Goal: Transaction & Acquisition: Purchase product/service

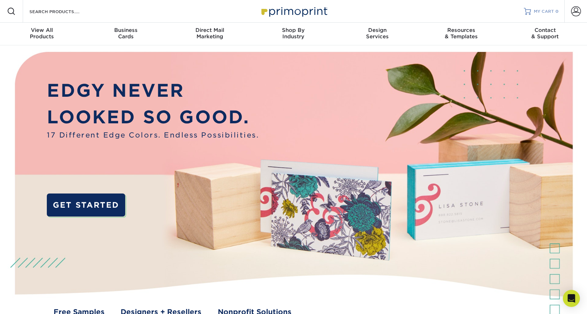
click at [539, 11] on span "MY CART" at bounding box center [544, 12] width 20 height 6
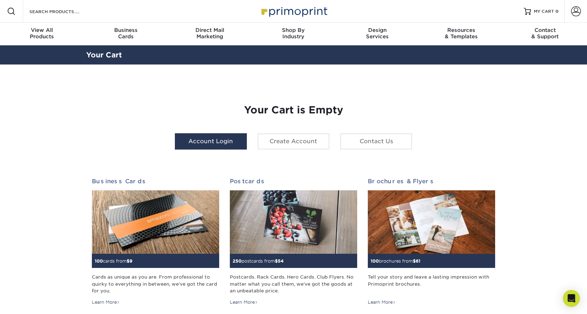
click at [214, 141] on link "Account Login" at bounding box center [211, 141] width 72 height 16
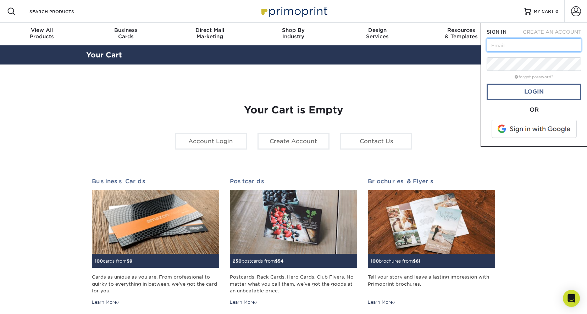
type input "[EMAIL_ADDRESS][DOMAIN_NAME]"
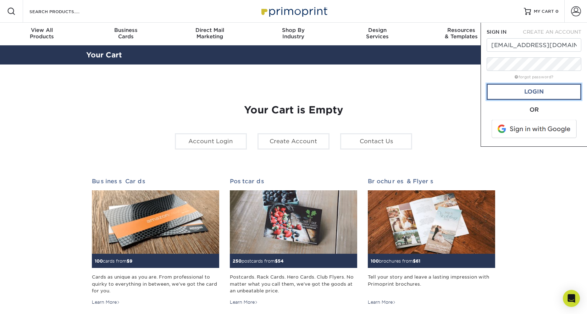
click at [526, 92] on link "Login" at bounding box center [534, 92] width 95 height 16
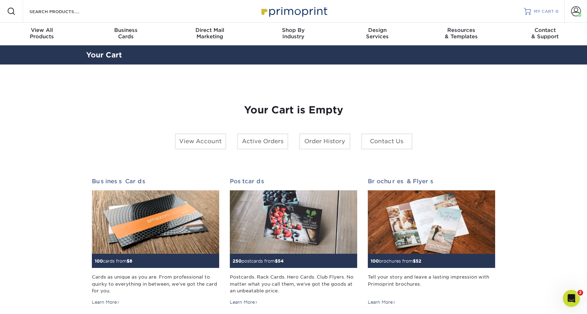
click at [535, 11] on span "MY CART" at bounding box center [544, 12] width 20 height 6
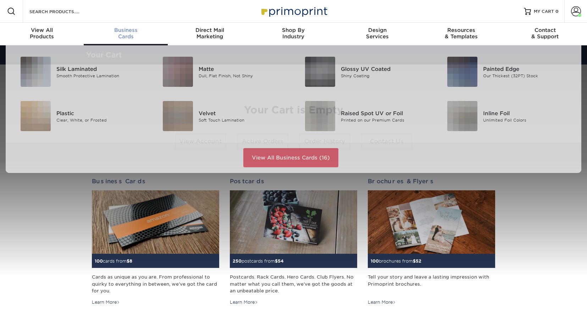
click at [124, 33] on span "Business" at bounding box center [126, 30] width 84 height 6
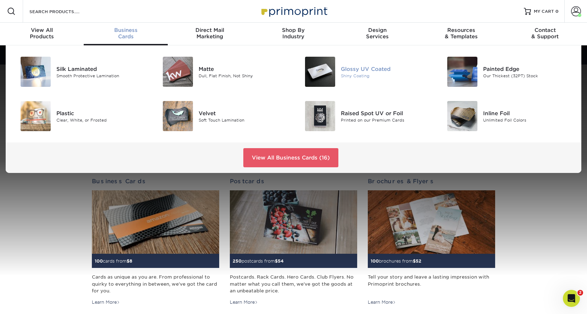
click at [360, 74] on div "Shiny Coating" at bounding box center [385, 76] width 89 height 6
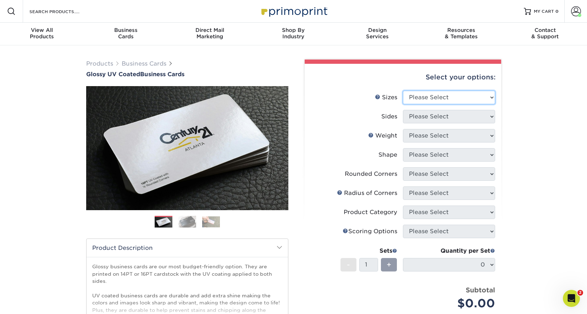
click at [491, 99] on select "Please Select 1.5" x 3.5" - Mini 1.75" x 3.5" - Mini 2" x 2" - Square 2" x 3" -…" at bounding box center [449, 97] width 92 height 13
select select "2.00x3.50"
click at [403, 91] on select "Please Select 1.5" x 3.5" - Mini 1.75" x 3.5" - Mini 2" x 2" - Square 2" x 3" -…" at bounding box center [449, 97] width 92 height 13
click at [464, 115] on select "Please Select Print Both Sides Print Front Only" at bounding box center [449, 116] width 92 height 13
select select "13abbda7-1d64-4f25-8bb2-c179b224825d"
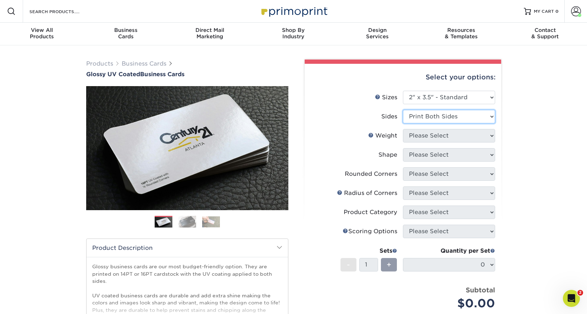
click at [403, 110] on select "Please Select Print Both Sides Print Front Only" at bounding box center [449, 116] width 92 height 13
click at [443, 137] on select "Please Select 16PT 14PT" at bounding box center [449, 135] width 92 height 13
select select "16PT"
click at [403, 129] on select "Please Select 16PT 14PT" at bounding box center [449, 135] width 92 height 13
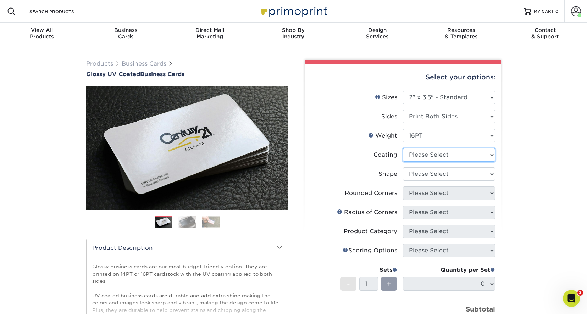
click at [437, 154] on select at bounding box center [449, 154] width 92 height 13
select select "1e8116af-acfc-44b1-83dc-8181aa338834"
click at [403, 148] on select at bounding box center [449, 154] width 92 height 13
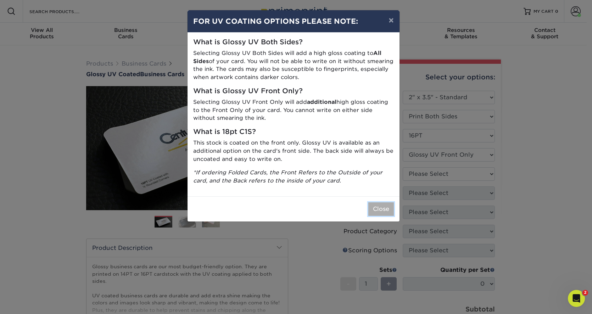
click at [382, 209] on button "Close" at bounding box center [382, 209] width 26 height 13
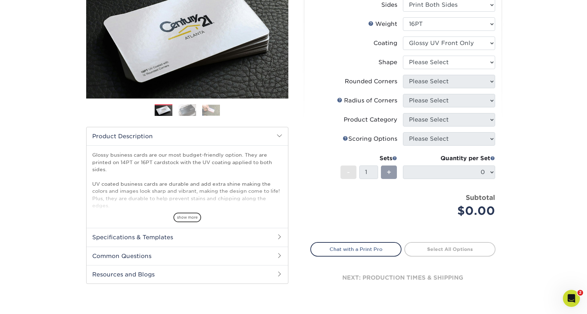
scroll to position [71, 0]
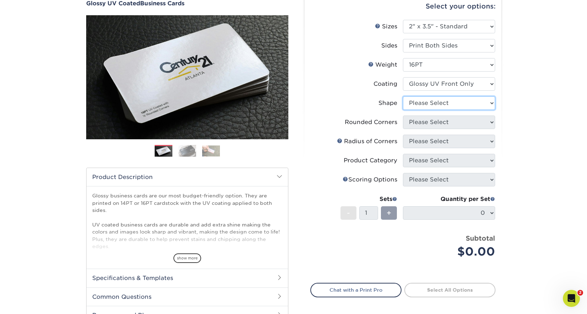
click at [493, 103] on select "Please Select Standard" at bounding box center [449, 102] width 92 height 13
select select "standard"
click at [403, 96] on select "Please Select Standard" at bounding box center [449, 102] width 92 height 13
click at [471, 121] on select "Please Select Yes - Round 2 Corners Yes - Round 4 Corners No" at bounding box center [449, 122] width 92 height 13
select select "0"
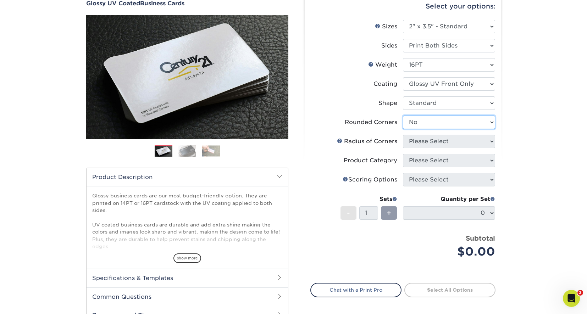
click at [403, 116] on select "Please Select Yes - Round 2 Corners Yes - Round 4 Corners No" at bounding box center [449, 122] width 92 height 13
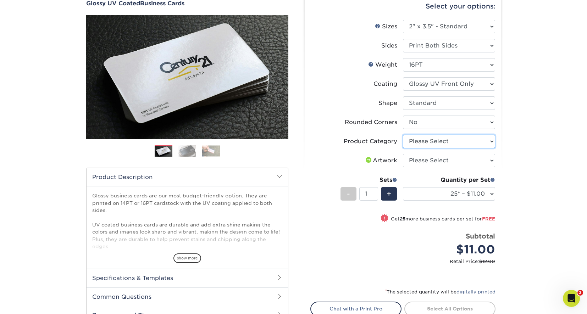
click at [492, 140] on select "Please Select Business Cards" at bounding box center [449, 141] width 92 height 13
select select "3b5148f1-0588-4f88-a218-97bcfdce65c1"
click at [403, 135] on select "Please Select Business Cards" at bounding box center [449, 141] width 92 height 13
click at [469, 159] on select "Please Select I will upload files I need a design - $100" at bounding box center [449, 160] width 92 height 13
select select "upload"
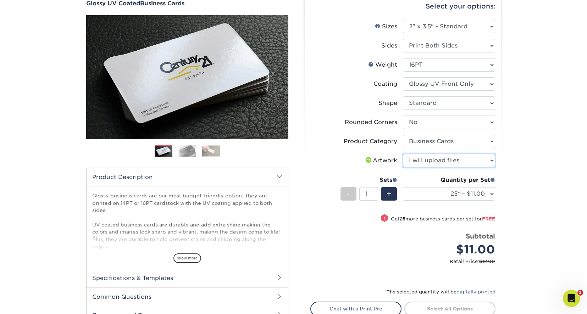
click at [403, 154] on select "Please Select I will upload files I need a design - $100" at bounding box center [449, 160] width 92 height 13
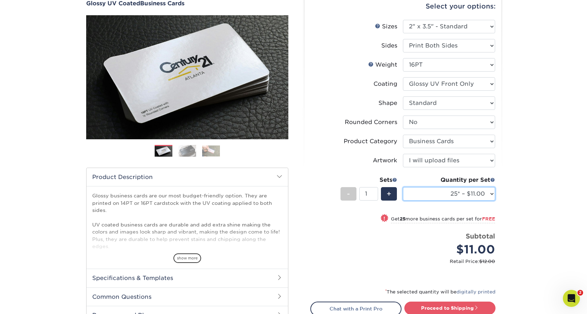
click at [492, 194] on select "25* – $11.00 50* – $11.00 100* – $11.00 250* – $20.00 500 – $39.00 1000 – $49.0…" at bounding box center [449, 193] width 92 height 13
click at [403, 187] on select "25* – $11.00 50* – $11.00 100* – $11.00 250* – $20.00 500 – $39.00 1000 – $49.0…" at bounding box center [449, 193] width 92 height 13
click at [493, 193] on select "25* – $11.00 50* – $11.00 100* – $11.00 250* – $20.00 500 – $39.00 1000 – $49.0…" at bounding box center [449, 193] width 92 height 13
select select "100* – $11.00"
click at [403, 187] on select "25* – $11.00 50* – $11.00 100* – $11.00 250* – $20.00 500 – $39.00 1000 – $49.0…" at bounding box center [449, 193] width 92 height 13
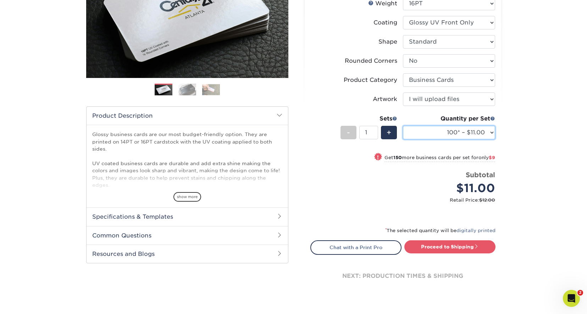
scroll to position [142, 0]
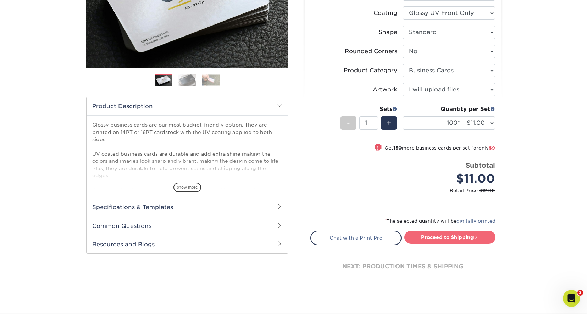
click at [448, 236] on link "Proceed to Shipping" at bounding box center [449, 237] width 91 height 13
type input "Set 1"
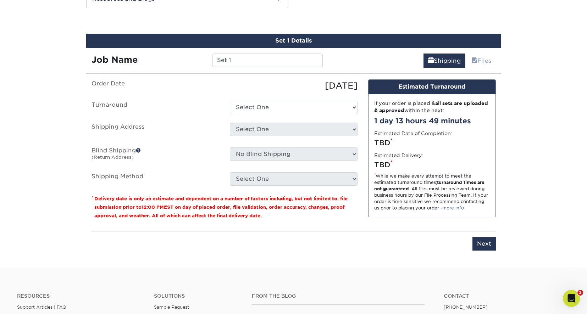
scroll to position [392, 0]
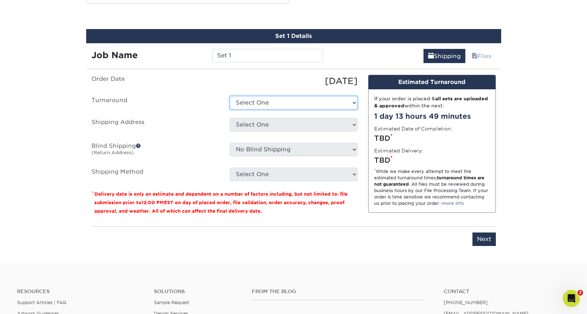
click at [269, 103] on select "Select One 2-4 Business Days 2 Day Next Business Day" at bounding box center [294, 102] width 128 height 13
select select "f8c4061b-afcc-4207-b99e-7a6aec3aa91b"
click at [230, 96] on select "Select One 2-4 Business Days 2 Day Next Business Day" at bounding box center [294, 102] width 128 height 13
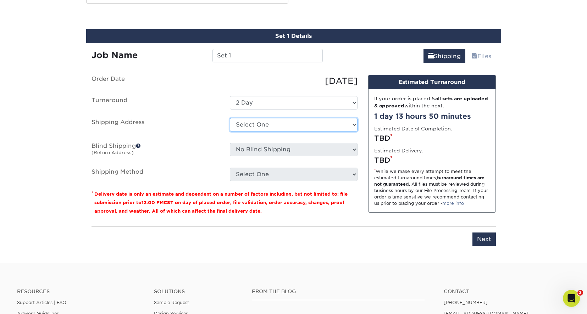
click at [265, 127] on select "Select One Ascend Hospice Care Innovative Designs Signature Health Services + A…" at bounding box center [294, 124] width 128 height 13
select select "newaddress"
click at [230, 118] on select "Select One Ascend Hospice Care Innovative Designs Signature Health Services + A…" at bounding box center [294, 124] width 128 height 13
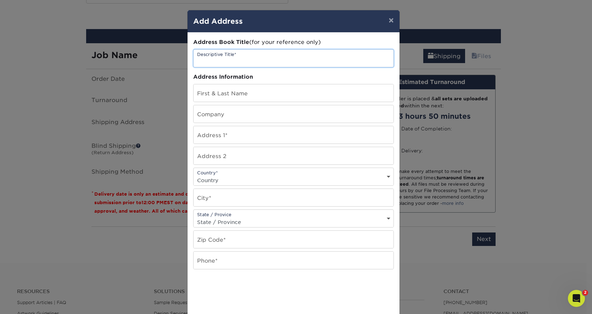
click at [248, 57] on input "text" at bounding box center [294, 58] width 200 height 17
type input "Innovative Designs"
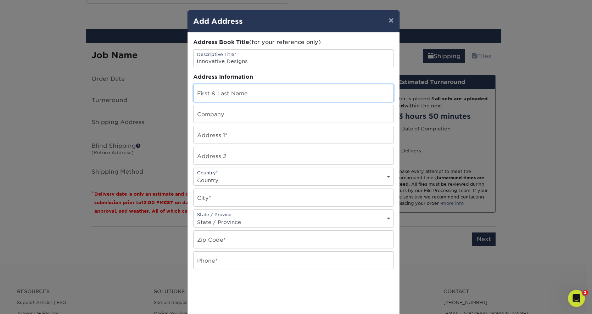
click at [234, 94] on input "text" at bounding box center [294, 92] width 200 height 17
type input "[PERSON_NAME]"
type input "Innovative Designs"
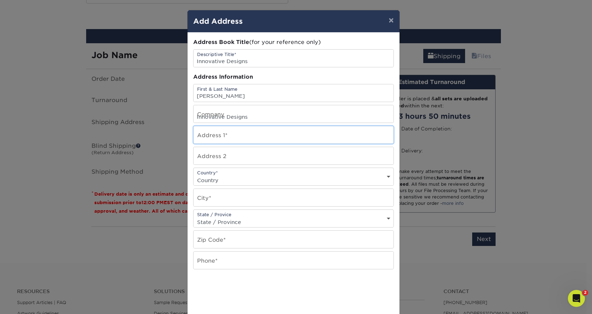
type input "719 CINDY LN"
type input "CINDY LANE"
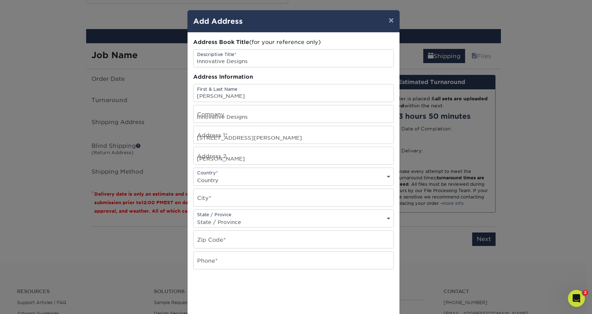
select select "US"
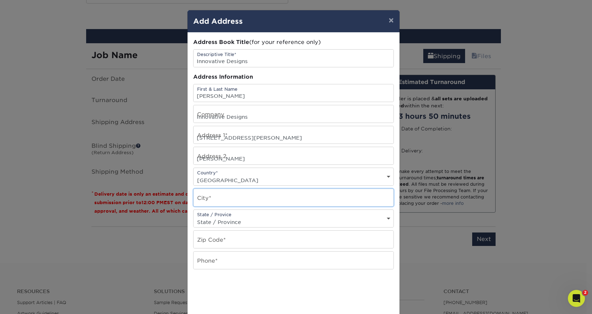
type input "Cove"
select select "TX"
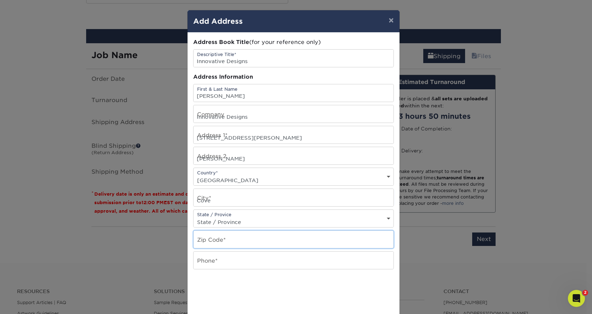
type input "77523-8823"
type input "2816356478"
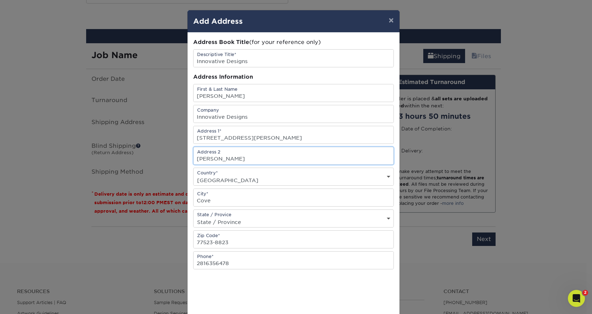
drag, startPoint x: 248, startPoint y: 156, endPoint x: 173, endPoint y: 155, distance: 74.1
click at [173, 155] on div "× Add Address Address Book Title (for your reference only) Descriptive Title* I…" at bounding box center [296, 157] width 592 height 314
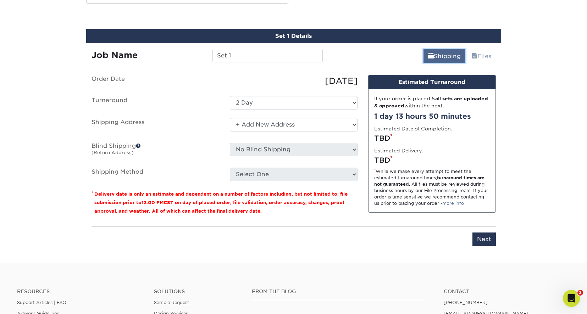
click at [447, 55] on link "Shipping" at bounding box center [445, 56] width 42 height 14
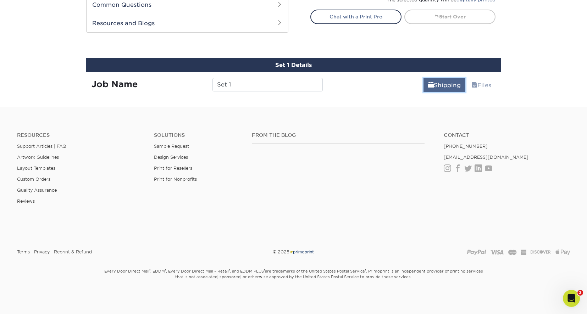
scroll to position [363, 0]
click at [443, 84] on link "Shipping" at bounding box center [445, 85] width 42 height 14
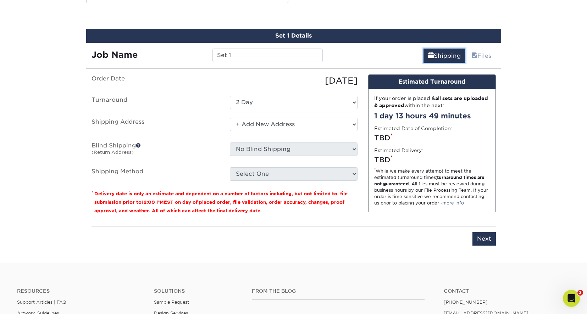
scroll to position [392, 0]
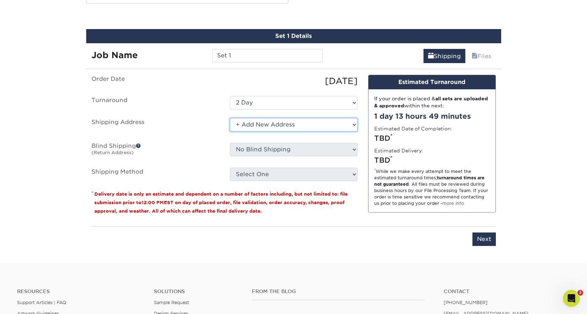
click at [356, 125] on select "Select One Ascend Hospice Care Innovative Designs Signature Health Services + A…" at bounding box center [294, 124] width 128 height 13
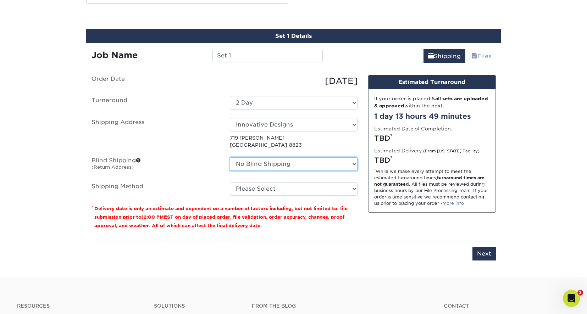
click at [278, 165] on select "No Blind Shipping Ascend Hospice Care Innovative Designs Signature Health Servi…" at bounding box center [294, 163] width 128 height 13
click at [273, 163] on select "No Blind Shipping Ascend Hospice Care Innovative Designs Signature Health Servi…" at bounding box center [294, 163] width 128 height 13
click at [356, 164] on select "No Blind Shipping Ascend Hospice Care Innovative Designs Signature Health Servi…" at bounding box center [294, 163] width 128 height 13
click at [271, 161] on select "No Blind Shipping Ascend Hospice Care Innovative Designs Signature Health Servi…" at bounding box center [294, 163] width 128 height 13
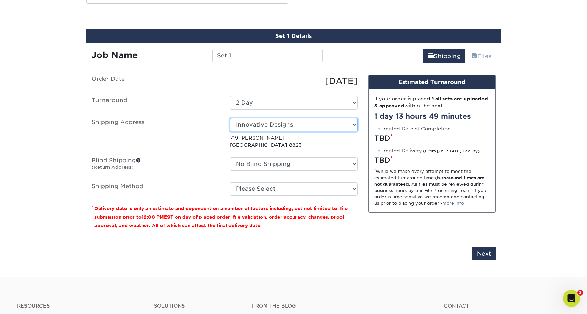
click at [356, 126] on select "Select One Ascend Hospice Care Innovative Designs Signature Health Services + A…" at bounding box center [294, 124] width 128 height 13
select select "285271"
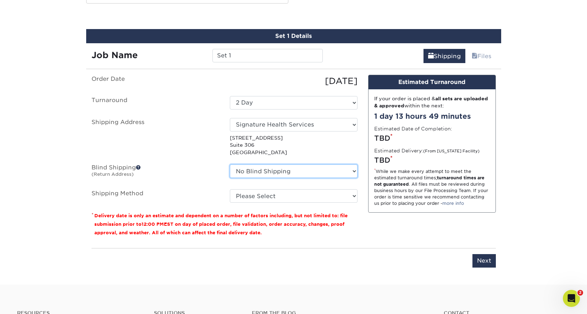
click at [355, 172] on select "No Blind Shipping Ascend Hospice Care Innovative Designs Signature Health Servi…" at bounding box center [294, 171] width 128 height 13
click at [354, 171] on select "No Blind Shipping Ascend Hospice Care Innovative Designs Signature Health Servi…" at bounding box center [294, 171] width 128 height 13
click at [361, 157] on div "Order Date 08/23/2025 Turnaround Select One 2-4 Business Days 2 Day Next Busine…" at bounding box center [224, 159] width 277 height 168
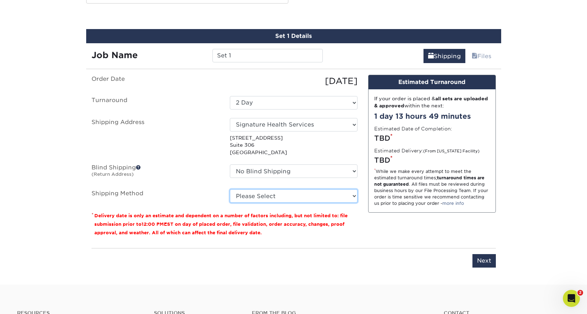
click at [353, 195] on select "Please Select Ground Shipping (+$7.84) 3 Day Shipping Service (+$15.33) 2 Day A…" at bounding box center [294, 195] width 128 height 13
select select "03"
click at [230, 189] on select "Please Select Ground Shipping (+$7.84) 3 Day Shipping Service (+$15.33) 2 Day A…" at bounding box center [294, 195] width 128 height 13
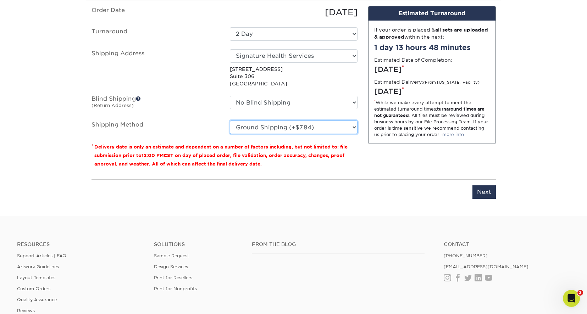
scroll to position [463, 0]
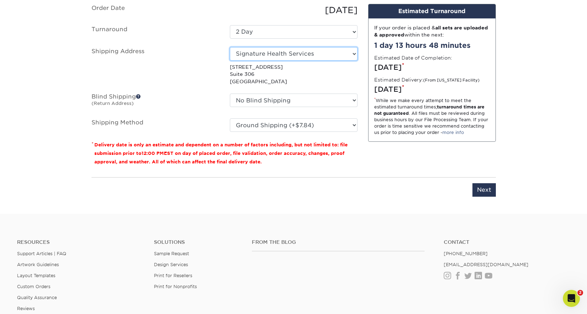
click at [357, 54] on select "Select One Ascend Hospice Care Innovative Designs Signature Health Services + A…" at bounding box center [294, 53] width 128 height 13
select select "280985"
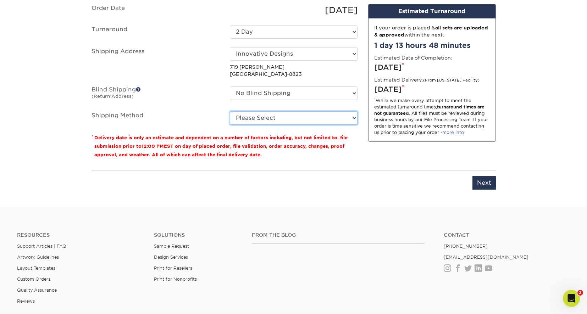
click at [356, 118] on select "Please Select Ground Shipping (+$7.84) 3 Day Shipping Service (+$24.92) 2 Day A…" at bounding box center [294, 117] width 128 height 13
select select "03"
click at [230, 111] on select "Please Select Ground Shipping (+$7.84) 3 Day Shipping Service (+$24.92) 2 Day A…" at bounding box center [294, 117] width 128 height 13
click at [487, 183] on input "Next" at bounding box center [483, 182] width 23 height 13
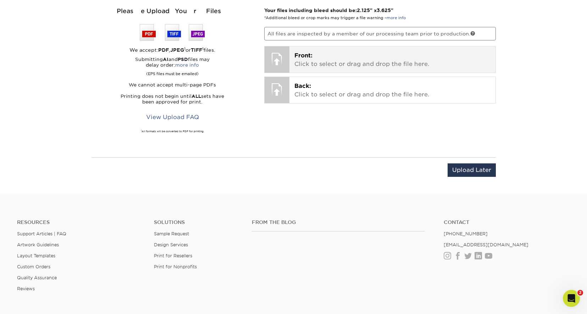
click at [335, 60] on p "Front: Click to select or drag and drop the file here." at bounding box center [392, 59] width 196 height 17
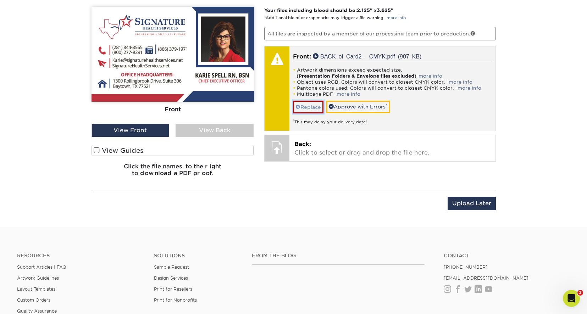
click at [297, 105] on span at bounding box center [297, 107] width 5 height 6
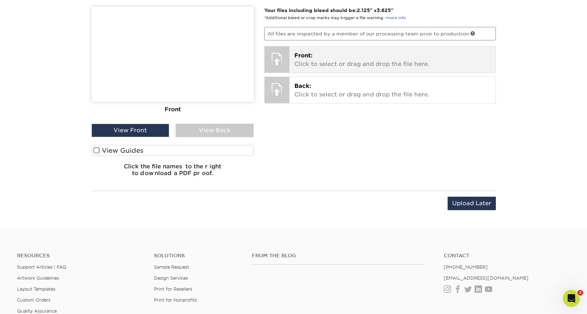
click at [322, 60] on p "Front: Click to select or drag and drop the file here." at bounding box center [392, 59] width 196 height 17
click at [372, 57] on p "Front: Click to select or drag and drop the file here." at bounding box center [392, 59] width 196 height 17
click at [365, 64] on p "Front: Click to select or drag and drop the file here." at bounding box center [392, 59] width 196 height 17
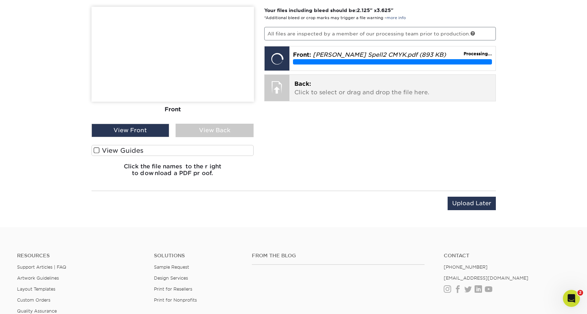
click at [353, 86] on p "Back: Click to select or drag and drop the file here." at bounding box center [392, 88] width 196 height 17
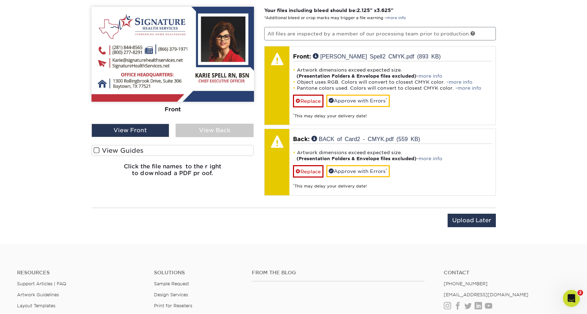
click at [206, 130] on div "View Back" at bounding box center [215, 130] width 78 height 13
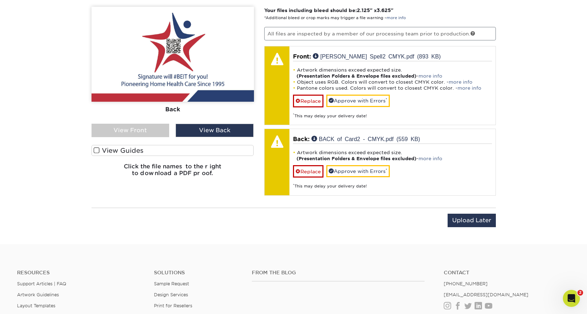
click at [150, 129] on div "View Front" at bounding box center [131, 130] width 78 height 13
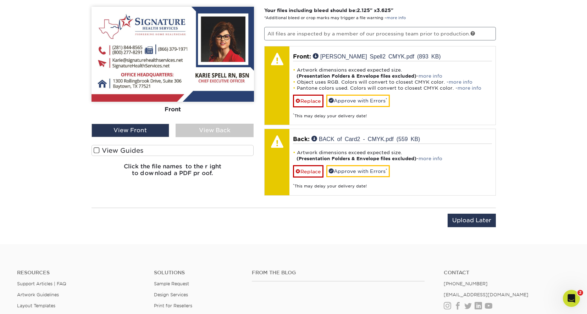
click at [208, 129] on div "View Back" at bounding box center [215, 130] width 78 height 13
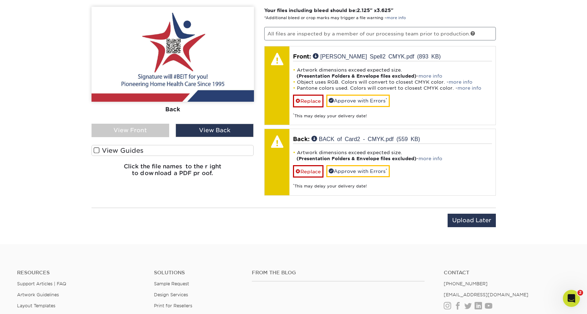
click at [150, 126] on div "View Front" at bounding box center [131, 130] width 78 height 13
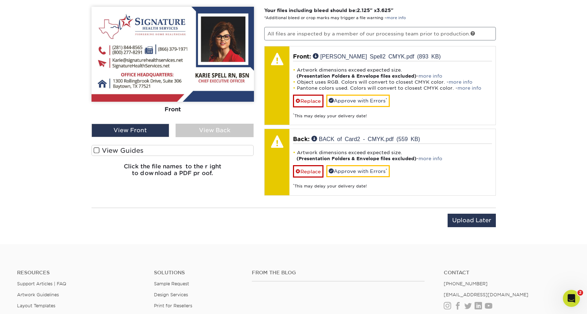
click at [209, 131] on div "View Back" at bounding box center [215, 130] width 78 height 13
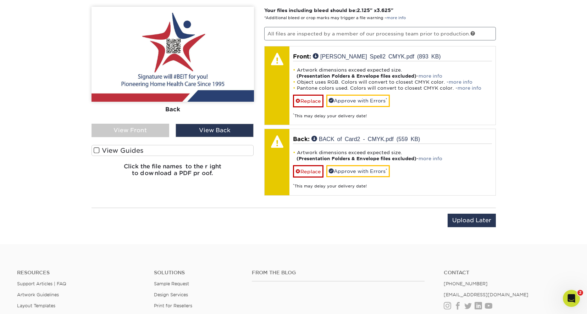
click at [97, 150] on span at bounding box center [97, 150] width 6 height 7
click at [0, 0] on input "View Guides" at bounding box center [0, 0] width 0 height 0
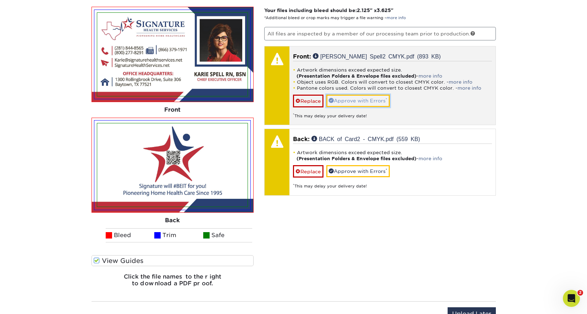
click at [364, 102] on link "Approve with Errors *" at bounding box center [357, 101] width 63 height 12
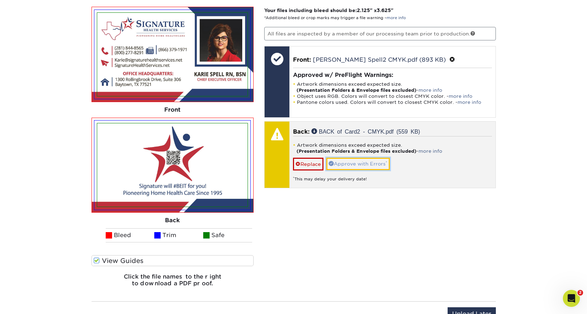
click at [364, 165] on link "Approve with Errors *" at bounding box center [357, 164] width 63 height 12
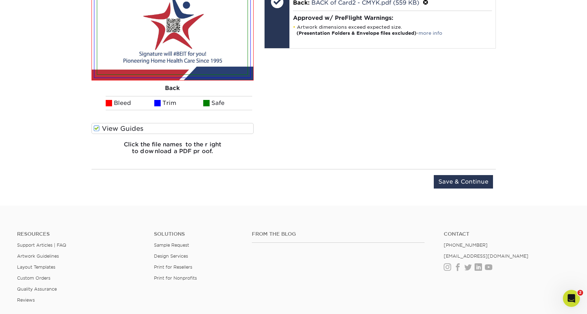
scroll to position [605, 0]
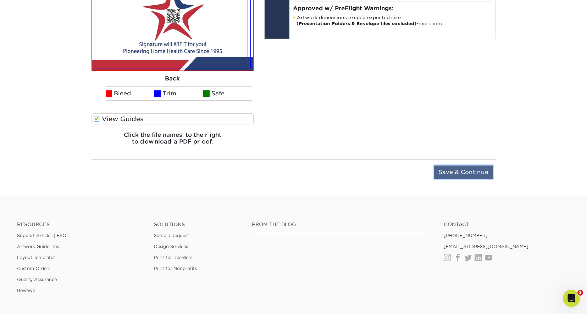
click at [463, 175] on input "Save & Continue" at bounding box center [463, 172] width 59 height 13
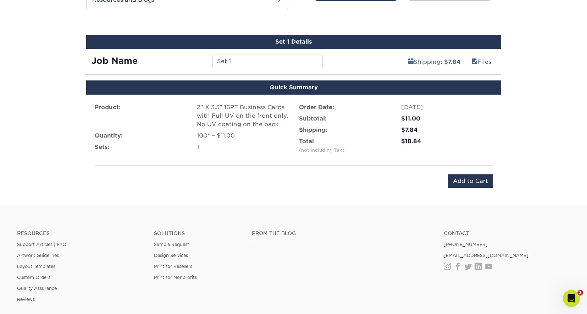
scroll to position [343, 0]
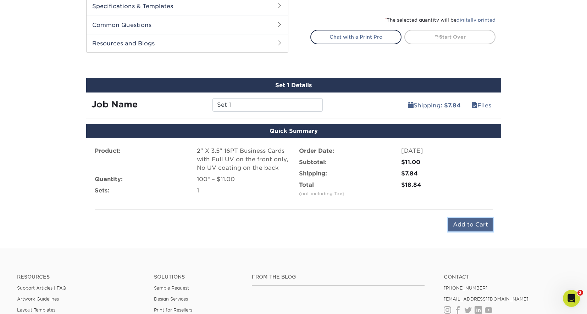
click at [469, 224] on input "Add to Cart" at bounding box center [470, 224] width 44 height 13
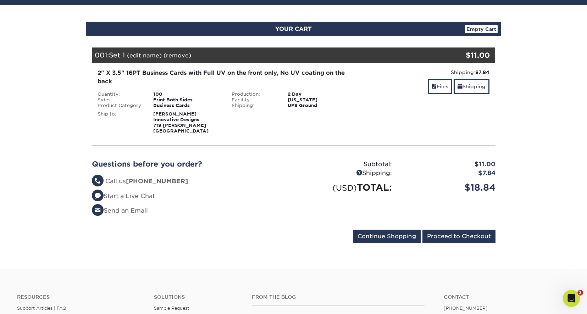
scroll to position [71, 0]
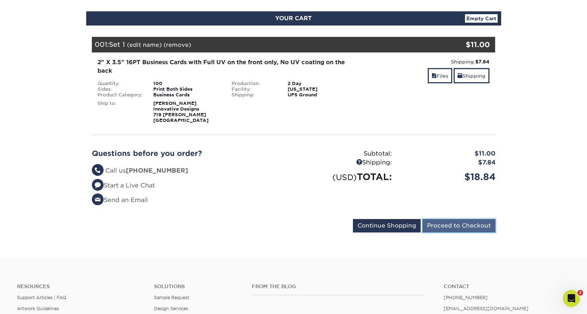
click at [472, 224] on input "Proceed to Checkout" at bounding box center [458, 225] width 73 height 13
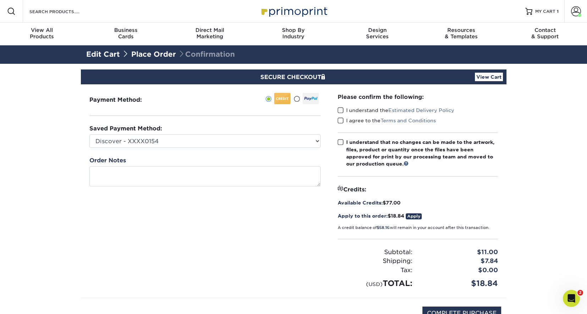
click at [158, 54] on link "Place Order" at bounding box center [153, 54] width 45 height 9
click at [114, 54] on link "Edit Cart" at bounding box center [103, 54] width 34 height 9
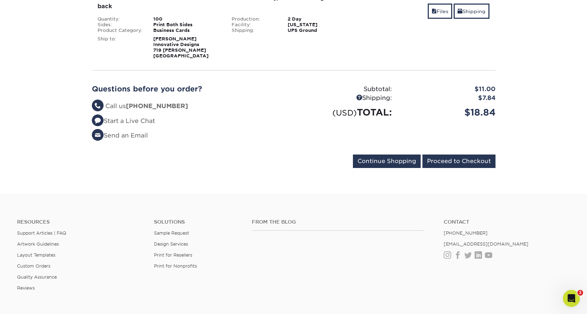
scroll to position [142, 0]
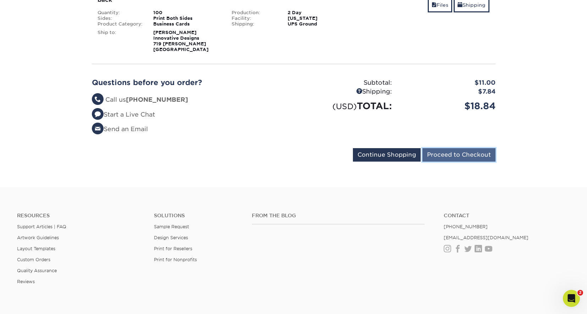
click at [474, 155] on input "Proceed to Checkout" at bounding box center [458, 154] width 73 height 13
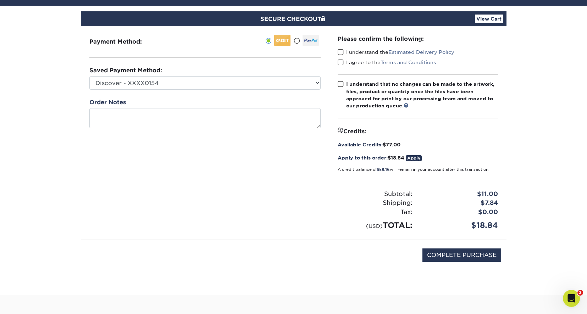
scroll to position [71, 0]
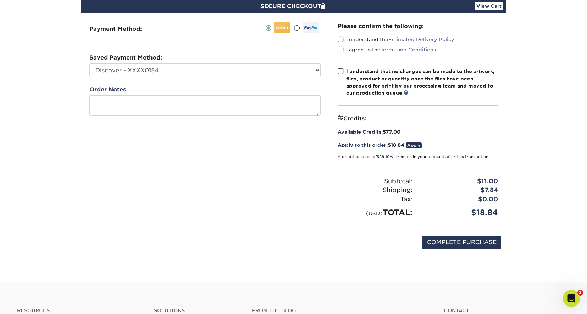
click at [419, 144] on link "Apply" at bounding box center [414, 146] width 16 height 6
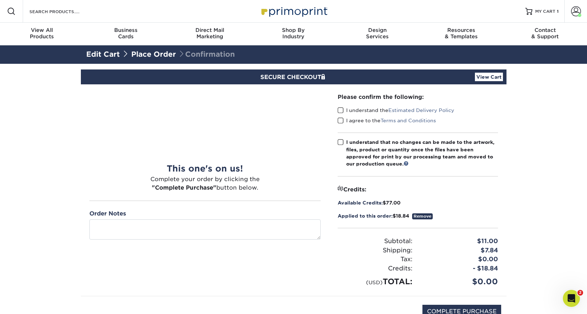
click at [340, 109] on span at bounding box center [341, 110] width 6 height 7
click at [0, 0] on input "I understand the Estimated Delivery Policy" at bounding box center [0, 0] width 0 height 0
click at [341, 119] on span at bounding box center [341, 120] width 6 height 7
click at [0, 0] on input "I agree to the Terms and Conditions" at bounding box center [0, 0] width 0 height 0
click at [341, 142] on span at bounding box center [341, 142] width 6 height 7
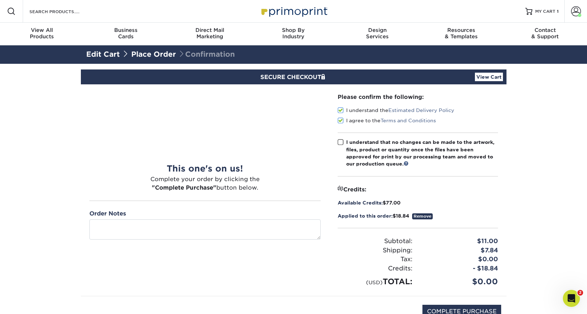
click at [0, 0] on input "I understand that no changes can be made to the artwork, files, product or quan…" at bounding box center [0, 0] width 0 height 0
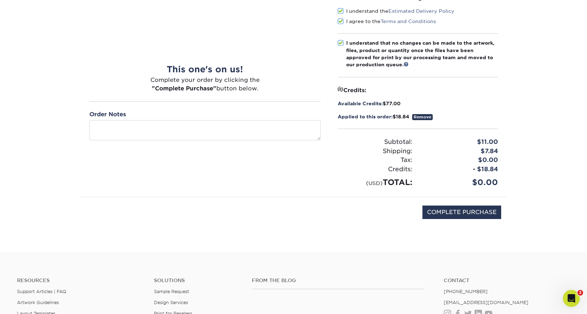
scroll to position [106, 0]
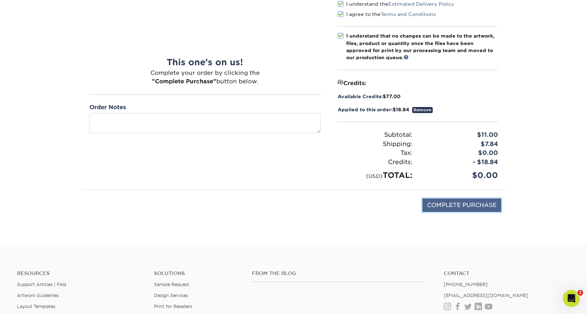
click at [465, 204] on input "COMPLETE PURCHASE" at bounding box center [461, 205] width 79 height 13
type input "PROCESSING, PLEASE WAIT..."
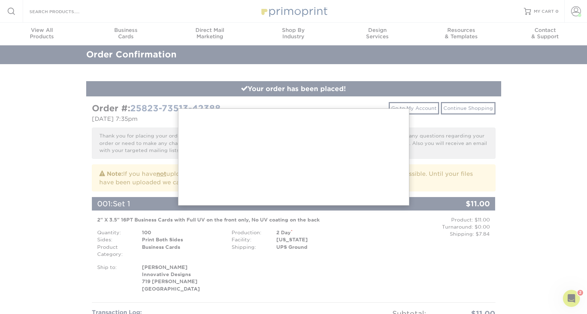
click at [70, 112] on div at bounding box center [293, 316] width 587 height 632
